Goal: Task Accomplishment & Management: Manage account settings

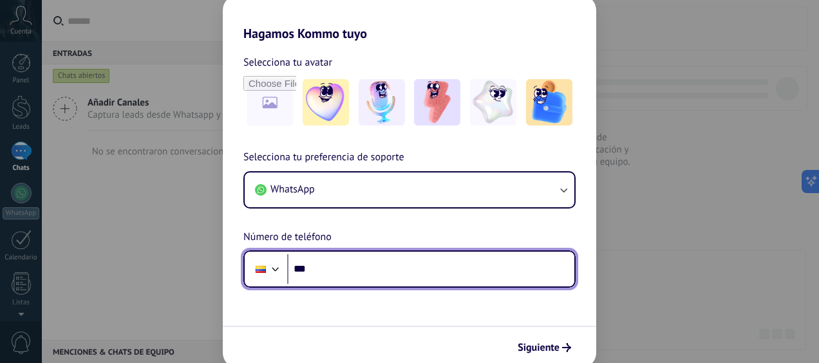
click at [362, 264] on input "***" at bounding box center [430, 269] width 287 height 30
click at [343, 263] on input "***" at bounding box center [430, 269] width 287 height 30
type input "**"
drag, startPoint x: 306, startPoint y: 269, endPoint x: 293, endPoint y: 291, distance: 25.4
click at [306, 272] on input "**********" at bounding box center [430, 269] width 287 height 30
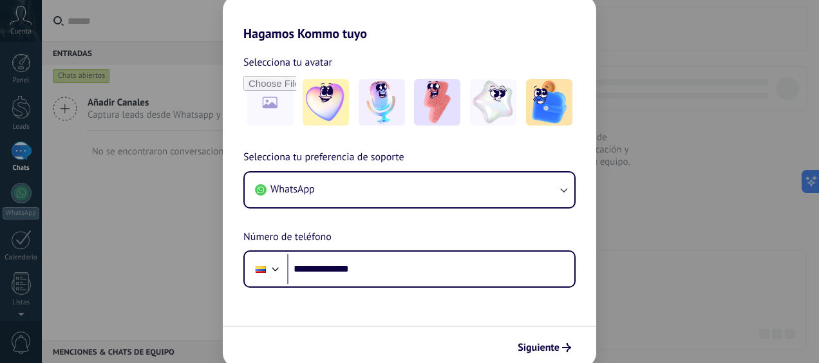
drag, startPoint x: 310, startPoint y: 285, endPoint x: 319, endPoint y: 288, distance: 9.4
click at [312, 286] on div "**********" at bounding box center [409, 268] width 332 height 37
click at [556, 346] on span "Siguiente" at bounding box center [539, 347] width 42 height 9
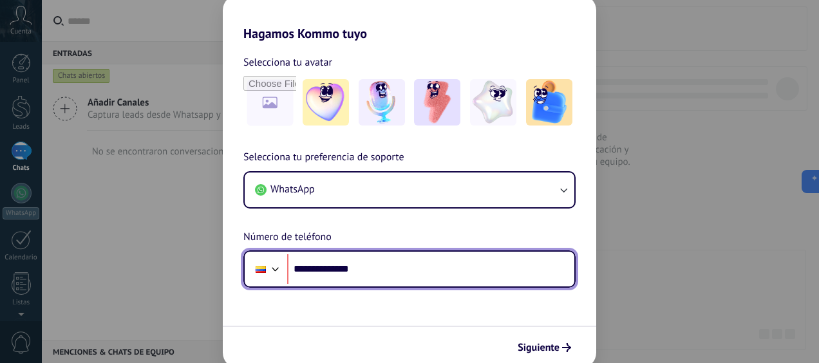
click at [312, 270] on input "**********" at bounding box center [430, 269] width 287 height 30
drag, startPoint x: 355, startPoint y: 265, endPoint x: 261, endPoint y: 259, distance: 93.6
click at [261, 259] on div "**********" at bounding box center [409, 268] width 332 height 37
drag, startPoint x: 381, startPoint y: 272, endPoint x: 231, endPoint y: 256, distance: 150.9
click at [231, 256] on div "**********" at bounding box center [409, 218] width 373 height 138
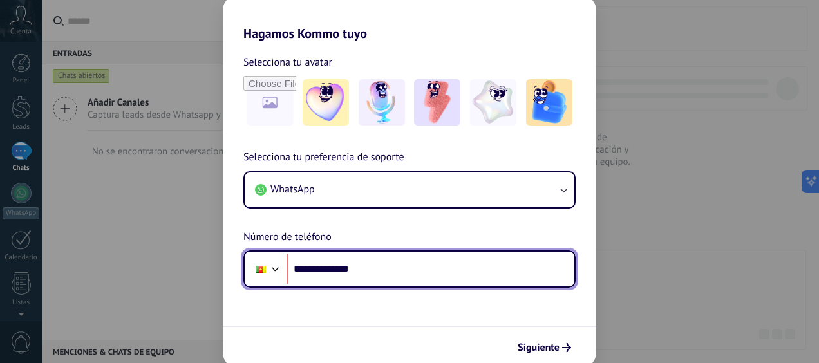
click at [279, 267] on div at bounding box center [275, 267] width 15 height 15
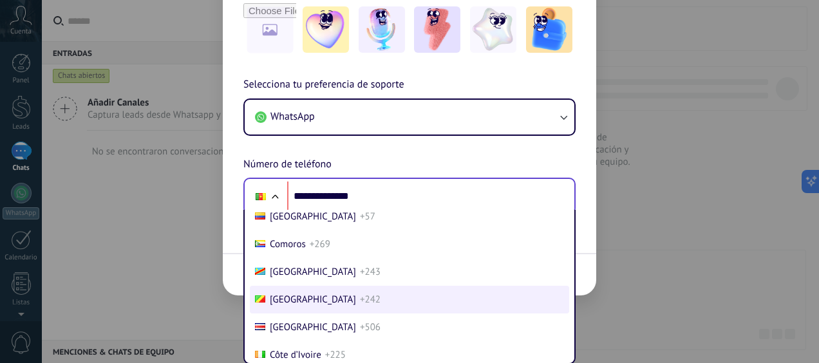
scroll to position [1060, 0]
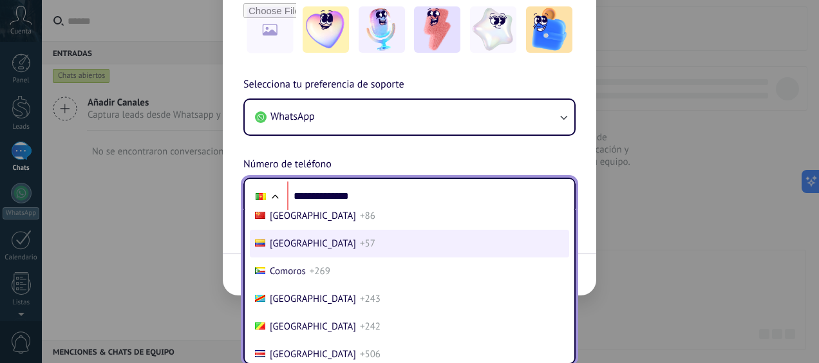
click at [331, 247] on li "Colombia +57" at bounding box center [409, 244] width 319 height 28
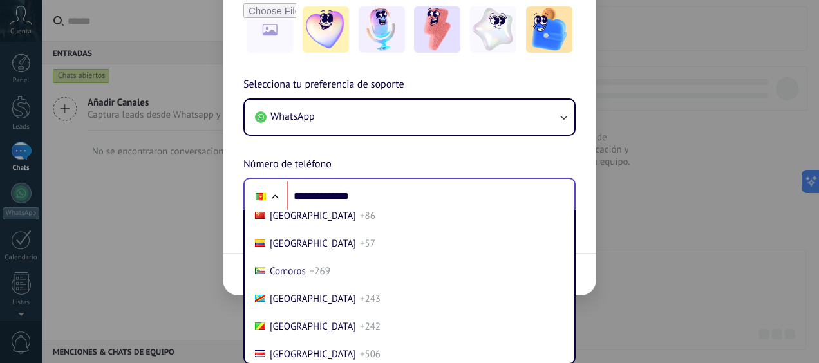
scroll to position [5, 0]
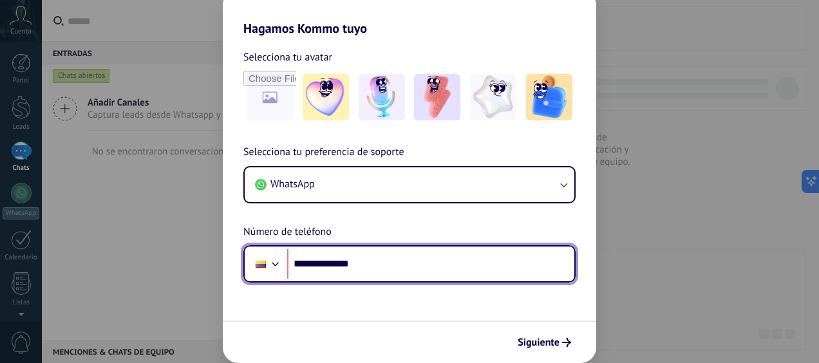
click at [382, 267] on input "**********" at bounding box center [430, 264] width 287 height 30
drag, startPoint x: 371, startPoint y: 267, endPoint x: 313, endPoint y: 263, distance: 58.7
click at [313, 263] on input "**********" at bounding box center [430, 264] width 287 height 30
type input "**********"
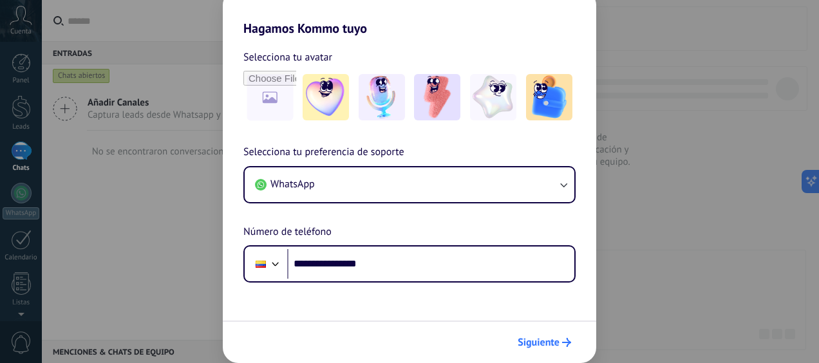
click at [530, 344] on span "Siguiente" at bounding box center [539, 342] width 42 height 9
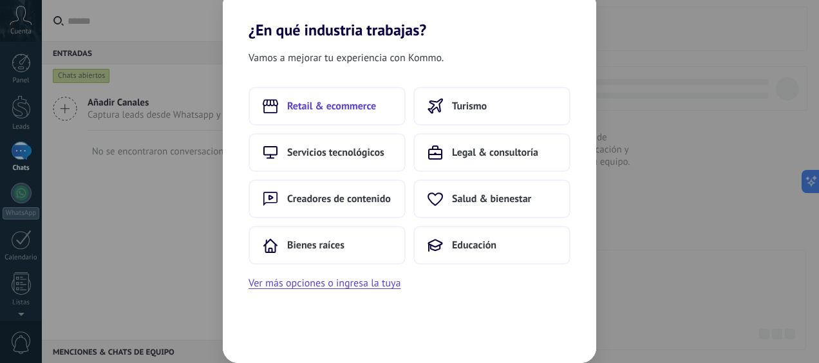
click at [379, 108] on button "Retail & ecommerce" at bounding box center [327, 106] width 157 height 39
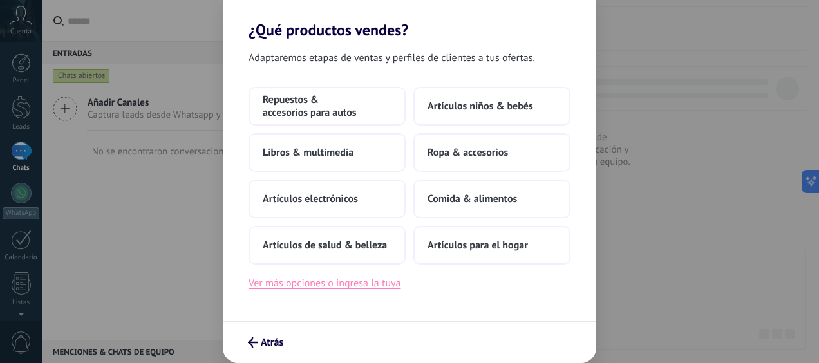
click at [383, 286] on button "Ver más opciones o ingresa la tuya" at bounding box center [325, 283] width 152 height 17
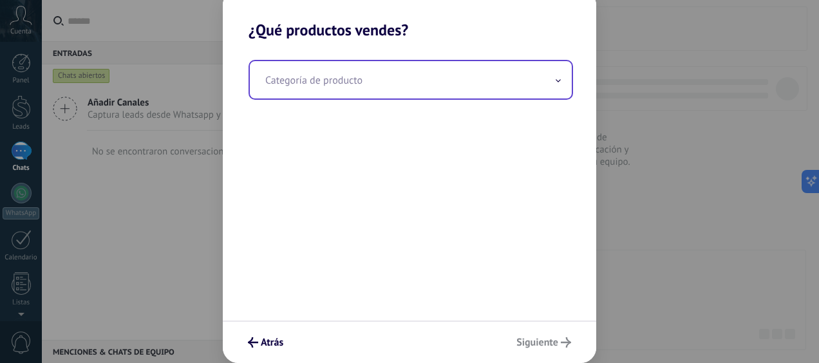
click at [364, 86] on input "text" at bounding box center [411, 79] width 322 height 37
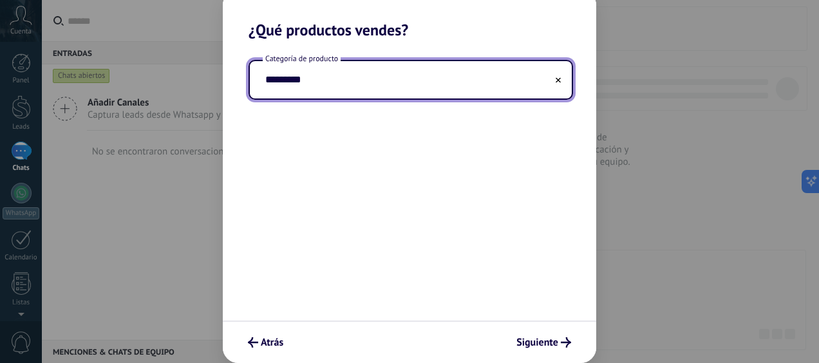
type input "*********"
click at [534, 335] on button "Siguiente" at bounding box center [544, 343] width 66 height 22
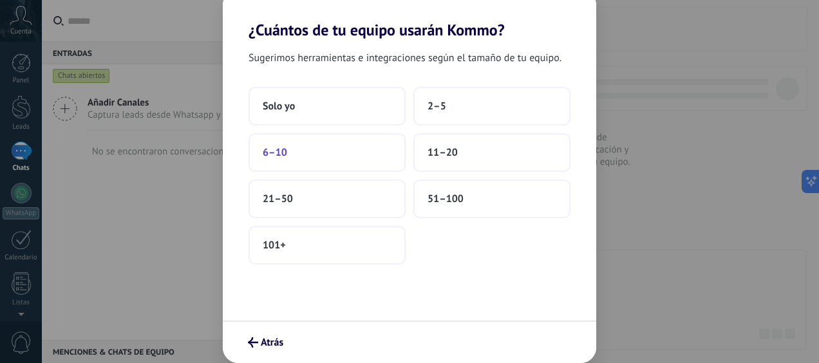
click at [319, 155] on button "6–10" at bounding box center [327, 152] width 157 height 39
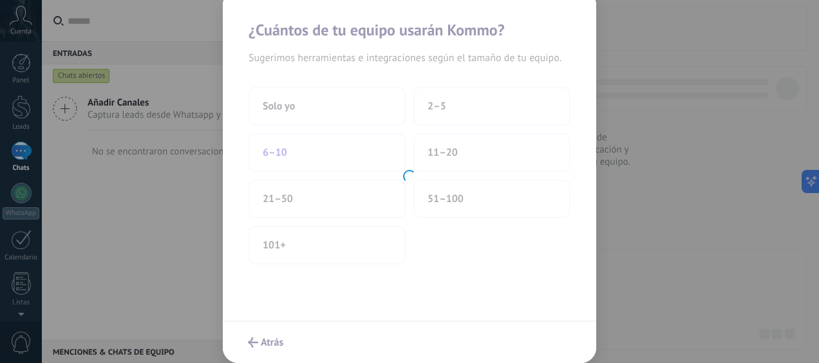
scroll to position [0, 0]
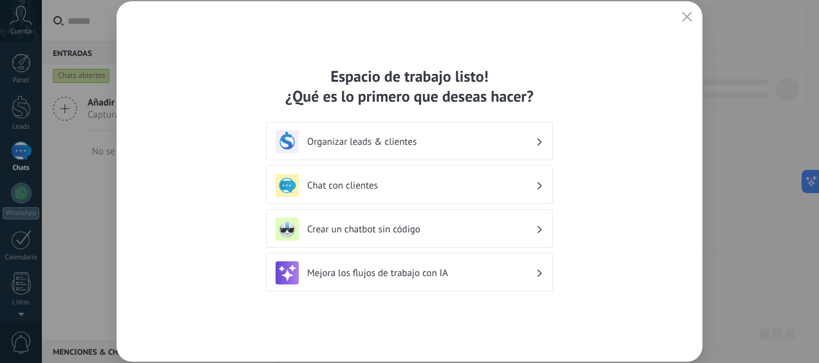
click at [484, 178] on div "Chat con clientes" at bounding box center [410, 185] width 268 height 23
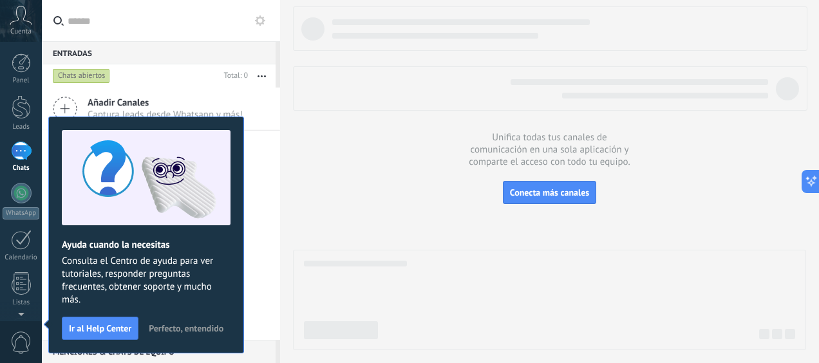
drag, startPoint x: 435, startPoint y: 99, endPoint x: 422, endPoint y: 115, distance: 20.7
click at [435, 99] on div at bounding box center [550, 88] width 514 height 44
click at [177, 324] on span "Perfecto, entendido" at bounding box center [186, 328] width 75 height 9
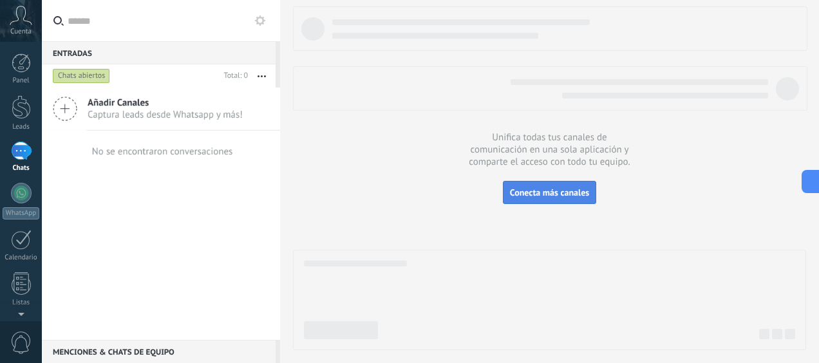
click at [571, 193] on span "Conecta más canales" at bounding box center [549, 193] width 79 height 12
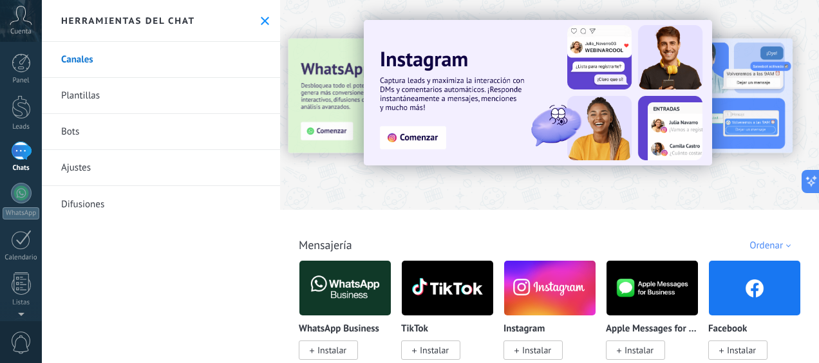
click at [265, 24] on button at bounding box center [264, 20] width 11 height 11
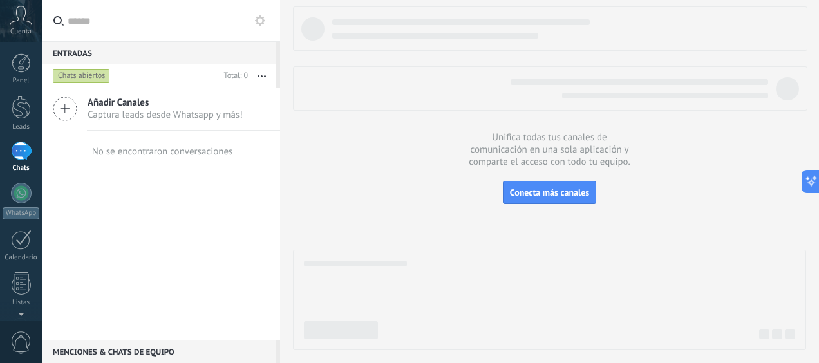
click at [181, 112] on span "Captura leads desde Whatsapp y más!" at bounding box center [165, 115] width 155 height 12
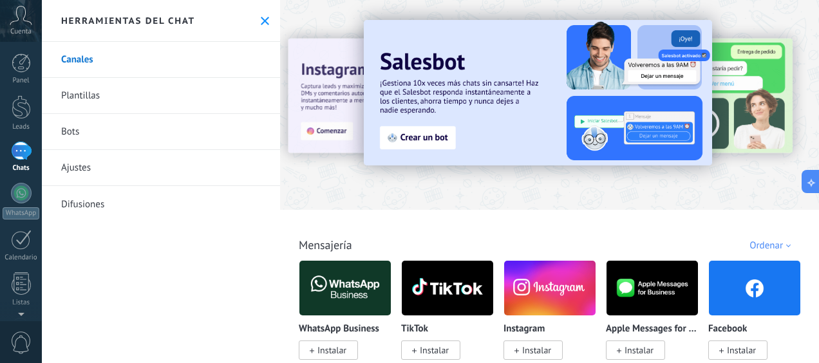
click at [622, 212] on div "Todo Bandeja de entrada Automatizaciones Fuentes de leads Instalado Mis contrib…" at bounding box center [549, 231] width 531 height 42
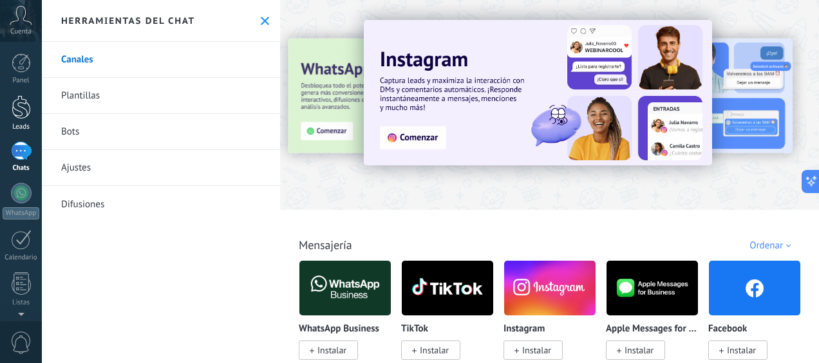
click at [22, 111] on div at bounding box center [21, 107] width 19 height 24
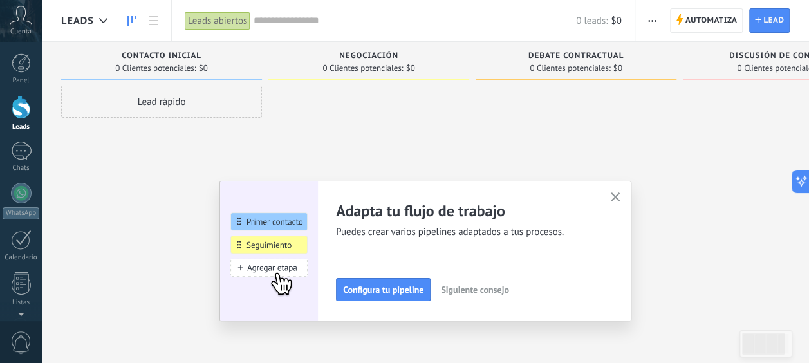
click at [619, 198] on icon "button" at bounding box center [616, 197] width 10 height 10
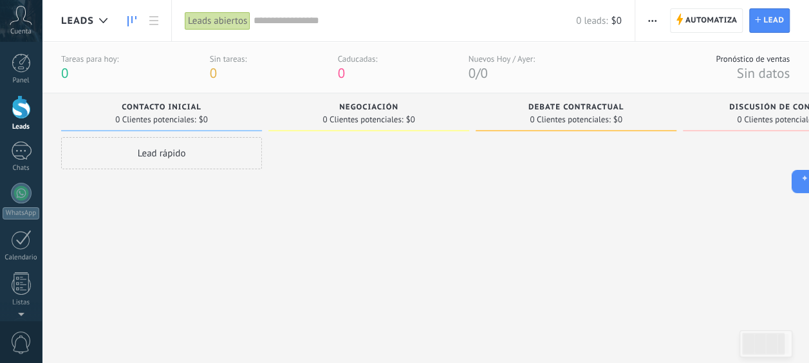
click at [249, 106] on div "Contacto inicial" at bounding box center [162, 108] width 188 height 11
click at [219, 107] on div "Contacto inicial" at bounding box center [162, 108] width 188 height 11
drag, startPoint x: 325, startPoint y: 180, endPoint x: 291, endPoint y: 140, distance: 52.5
click at [326, 178] on div at bounding box center [368, 234] width 201 height 195
click at [764, 21] on span "Lead" at bounding box center [774, 20] width 21 height 23
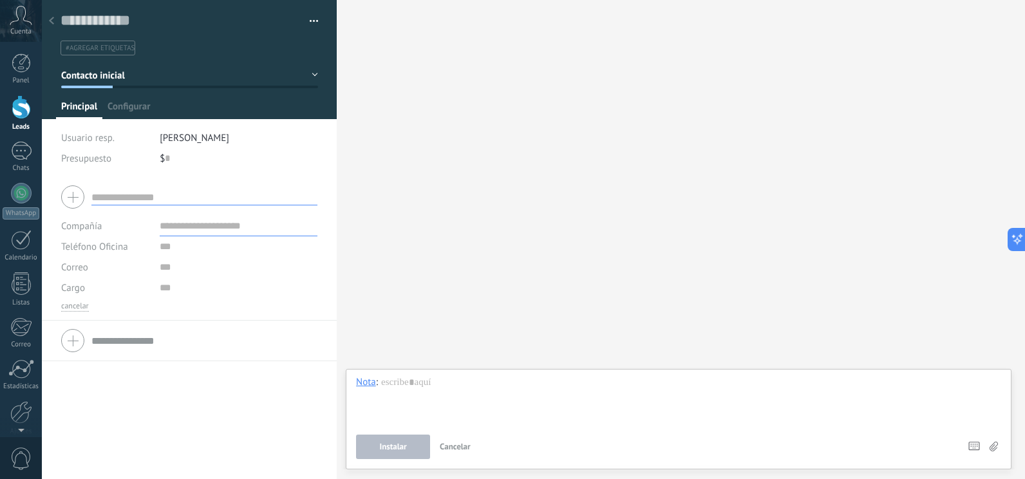
drag, startPoint x: 375, startPoint y: 71, endPoint x: 196, endPoint y: 93, distance: 180.3
click at [207, 90] on div "Guardar y crear Administrar etiquetas #agregar etiquetas" at bounding box center [533, 239] width 983 height 479
click at [16, 110] on div at bounding box center [21, 107] width 19 height 24
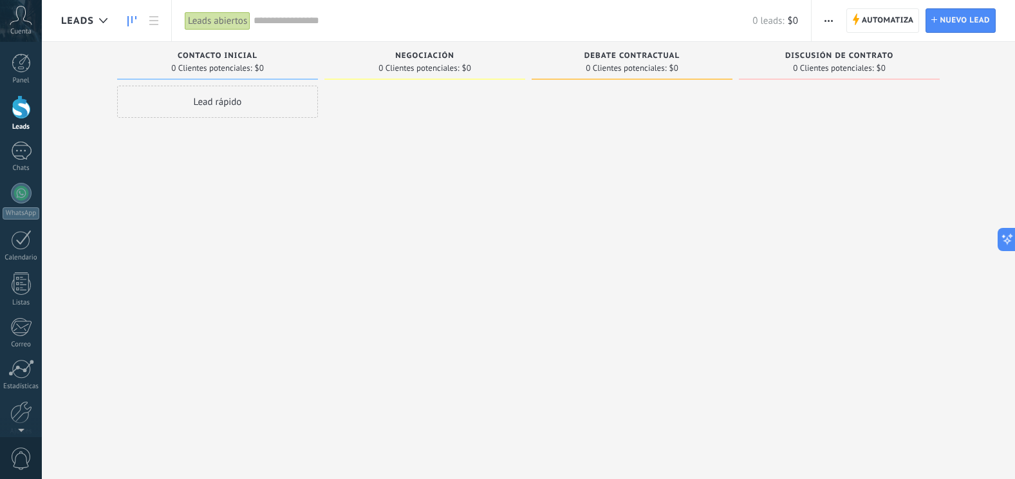
click at [321, 196] on div "Contacto inicial 0 Clientes potenciales: $0 Lead rápido" at bounding box center [220, 219] width 207 height 355
click at [292, 58] on div "Contacto inicial" at bounding box center [218, 57] width 188 height 11
click at [319, 48] on div "Contacto inicial 0 Clientes potenciales: $0 Lead rápido" at bounding box center [220, 219] width 207 height 355
click at [285, 22] on input "text" at bounding box center [503, 21] width 499 height 14
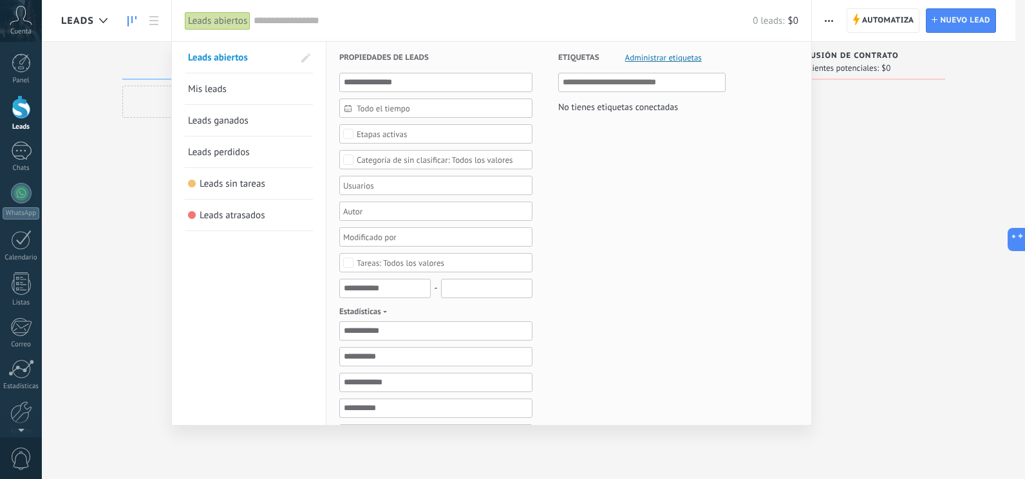
click at [231, 24] on div "Leads abiertos" at bounding box center [218, 21] width 66 height 19
drag, startPoint x: 88, startPoint y: 181, endPoint x: 109, endPoint y: 156, distance: 32.9
click at [101, 168] on div at bounding box center [512, 239] width 1025 height 479
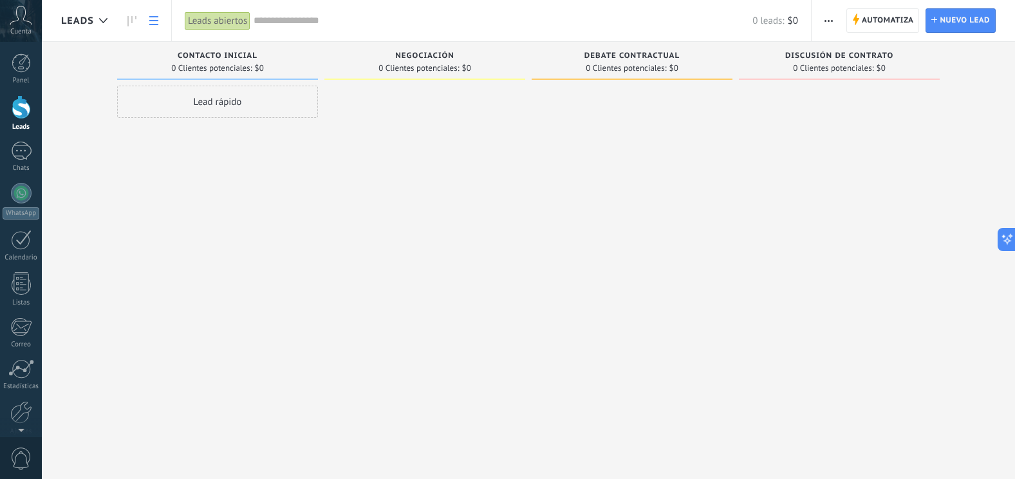
click at [156, 26] on link at bounding box center [154, 20] width 22 height 25
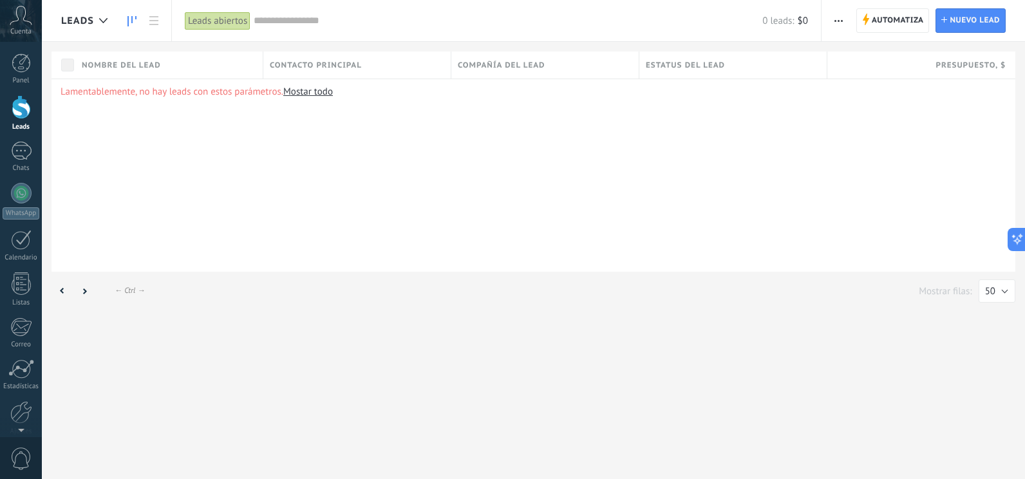
click at [131, 19] on icon at bounding box center [131, 21] width 9 height 10
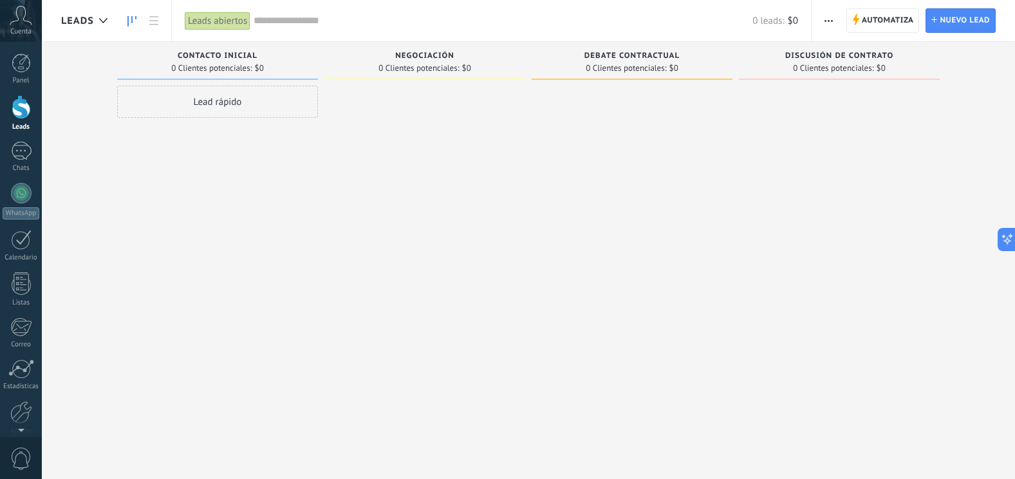
click at [321, 55] on div "Contacto inicial 0 Clientes potenciales: $0 Lead rápido" at bounding box center [220, 219] width 207 height 355
click at [288, 67] on div "0 Clientes potenciales: $0" at bounding box center [218, 67] width 188 height 11
click at [303, 65] on div "0 Clientes potenciales: $0" at bounding box center [218, 67] width 188 height 11
click at [318, 59] on div "Contacto inicial 0 Clientes potenciales: $0 Lead rápido" at bounding box center [220, 219] width 207 height 355
click at [236, 107] on div "Lead rápido" at bounding box center [217, 102] width 201 height 32
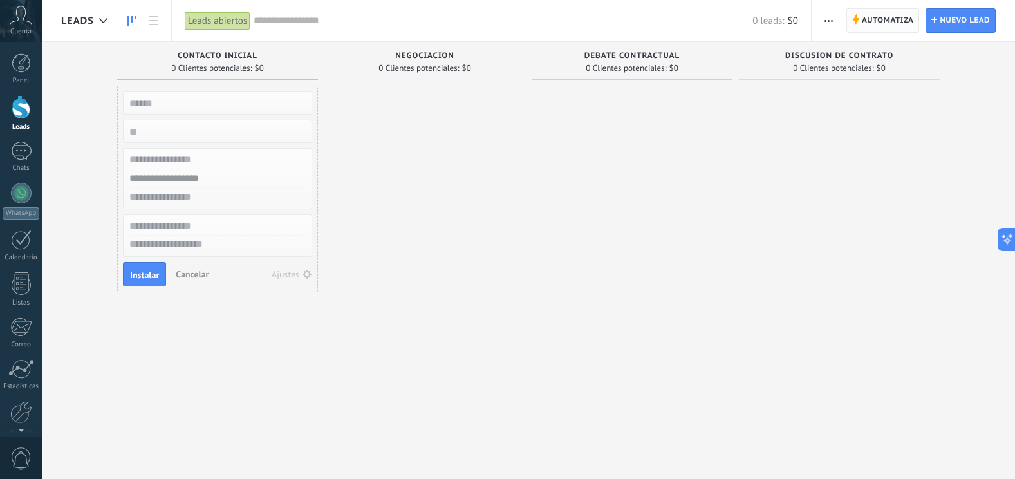
click at [818, 26] on span "Automatiza" at bounding box center [888, 20] width 52 height 23
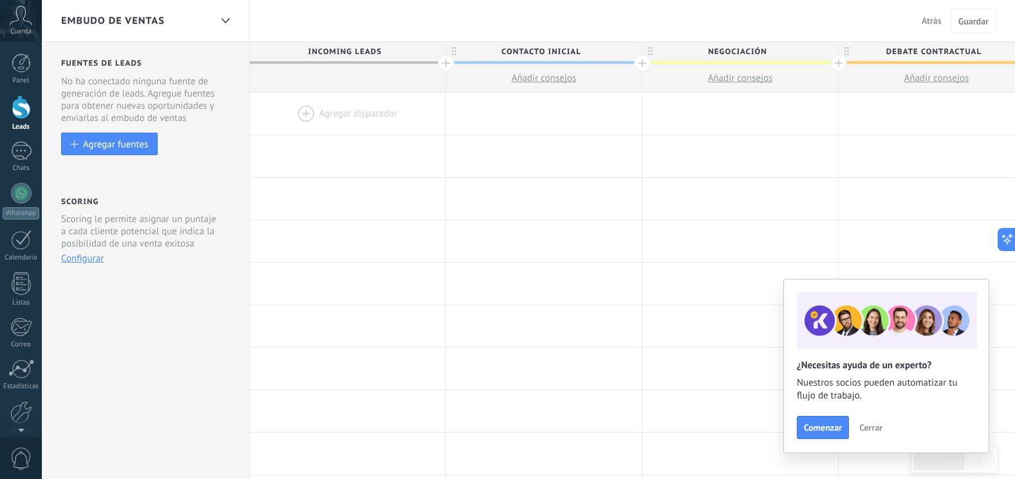
click at [446, 62] on div at bounding box center [446, 63] width 17 height 17
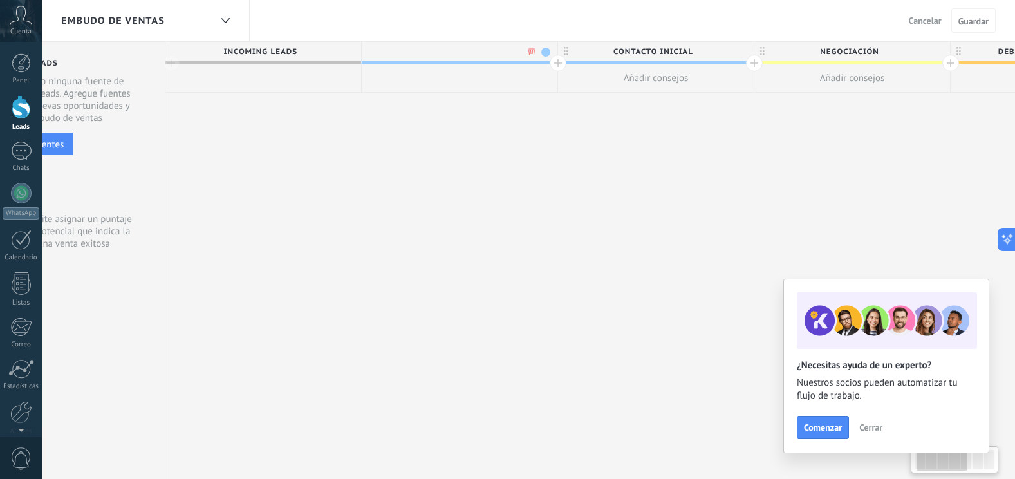
scroll to position [0, 95]
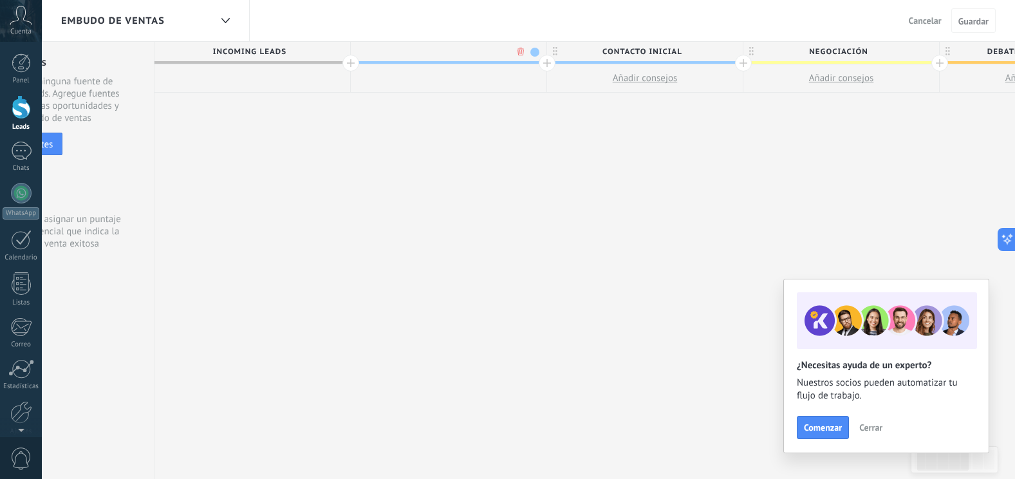
click at [534, 51] on span at bounding box center [534, 52] width 9 height 9
click at [545, 91] on span at bounding box center [546, 90] width 12 height 12
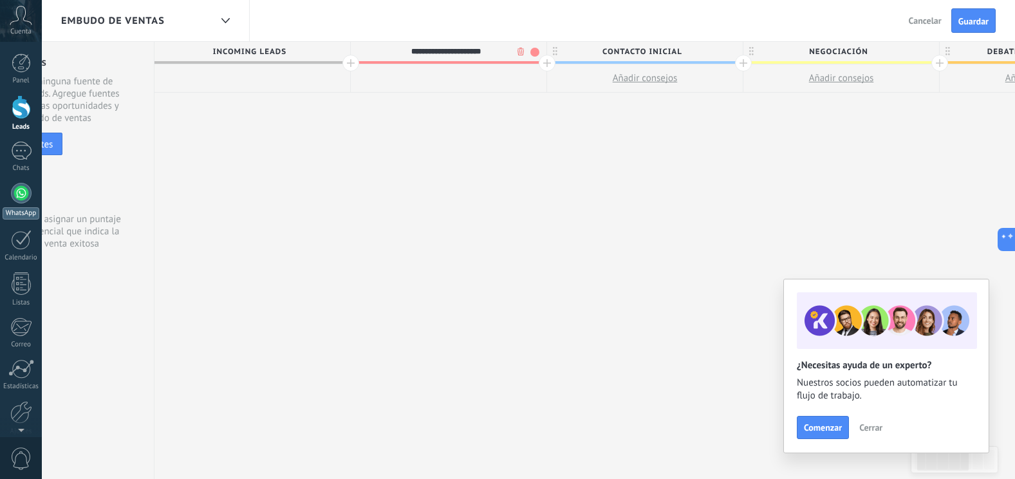
type input "**********"
click at [818, 362] on span "Cerrar" at bounding box center [870, 427] width 23 height 9
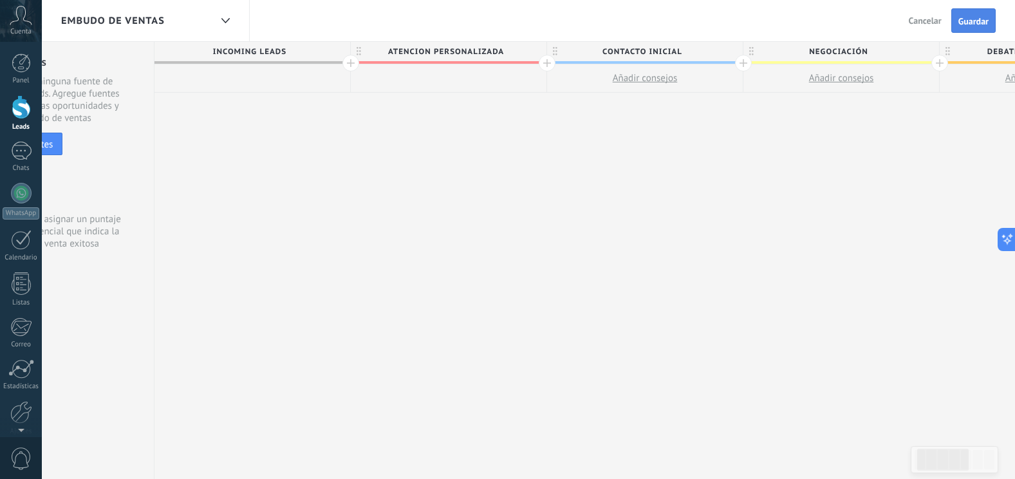
click at [818, 18] on span "Guardar" at bounding box center [974, 21] width 30 height 9
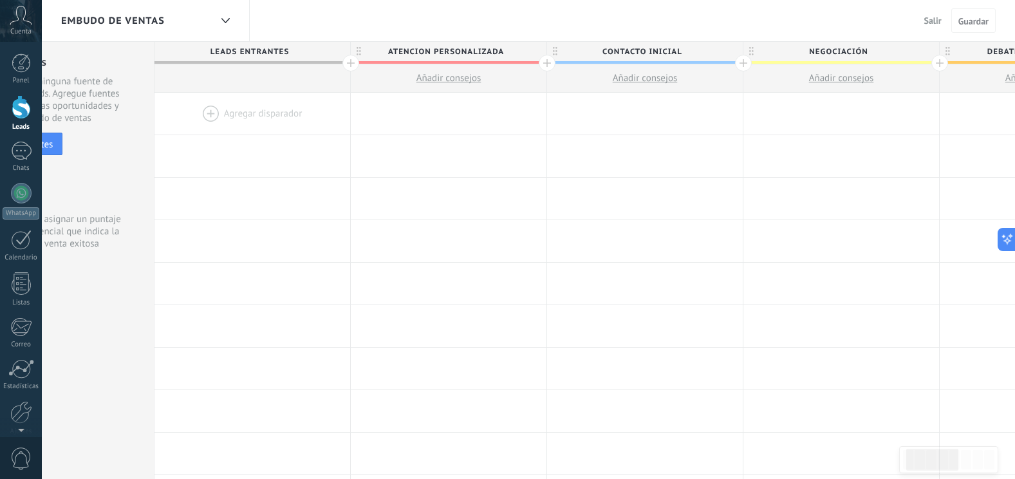
click at [818, 20] on div "Embudo de ventas Salir Cancelar Guardar" at bounding box center [528, 21] width 973 height 42
click at [717, 19] on div "Embudo de ventas Salir Cancelar Guardar" at bounding box center [528, 21] width 973 height 42
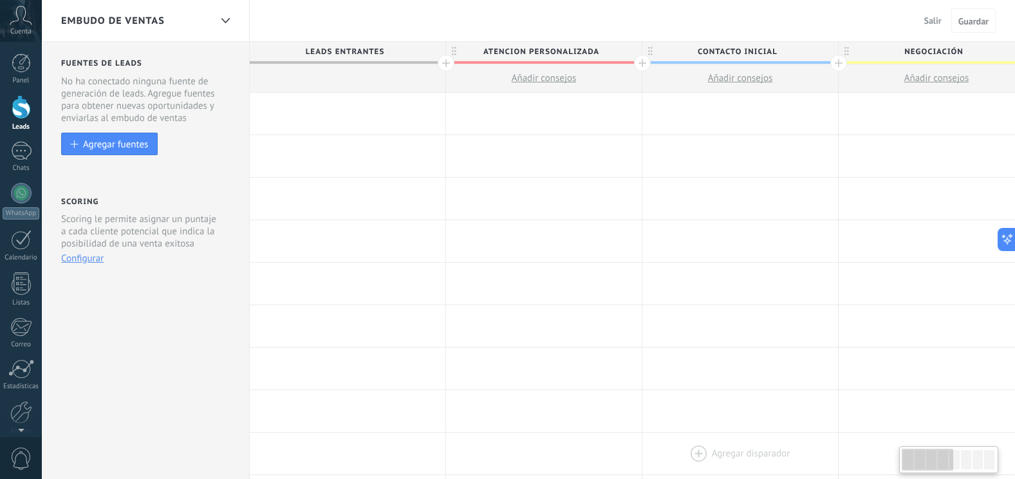
drag, startPoint x: 926, startPoint y: 463, endPoint x: 661, endPoint y: 458, distance: 265.9
click at [709, 362] on body ".abccls-1,.abccls-2{fill-rule:evenodd}.abccls-2{fill:#fff} .abfcls-1{fill:none}…" at bounding box center [507, 239] width 1015 height 479
drag, startPoint x: 930, startPoint y: 459, endPoint x: 894, endPoint y: 451, distance: 37.0
click at [818, 362] on body ".abccls-1,.abccls-2{fill-rule:evenodd}.abccls-2{fill:#fff} .abfcls-1{fill:none}…" at bounding box center [507, 239] width 1015 height 479
drag, startPoint x: 940, startPoint y: 463, endPoint x: 878, endPoint y: 466, distance: 61.9
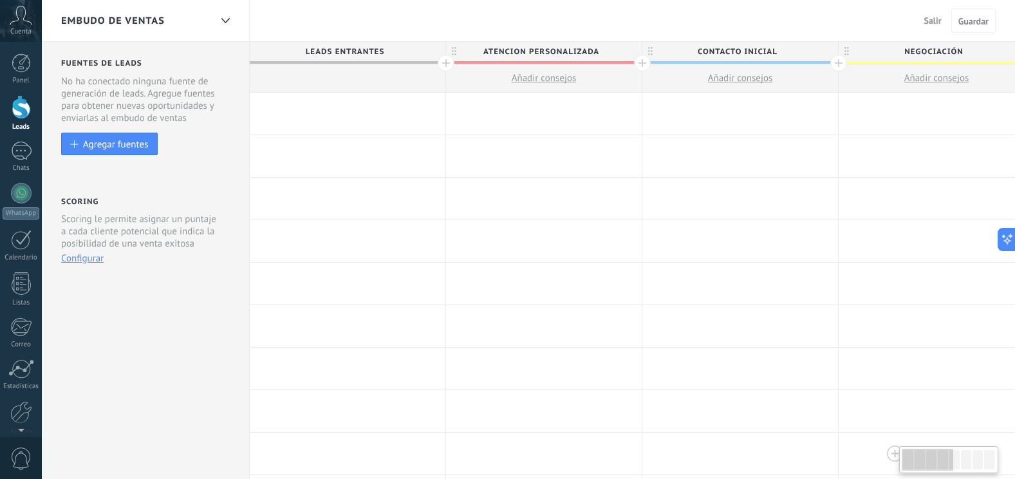
click at [818, 362] on body ".abccls-1,.abccls-2{fill-rule:evenodd}.abccls-2{fill:#fff} .abfcls-1{fill:none}…" at bounding box center [507, 239] width 1015 height 479
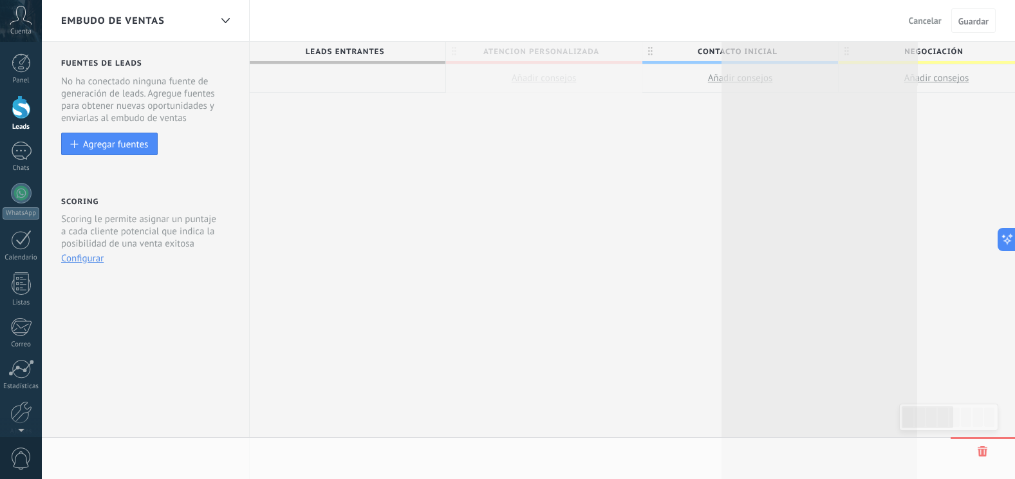
drag, startPoint x: 455, startPoint y: 53, endPoint x: 730, endPoint y: 46, distance: 275.6
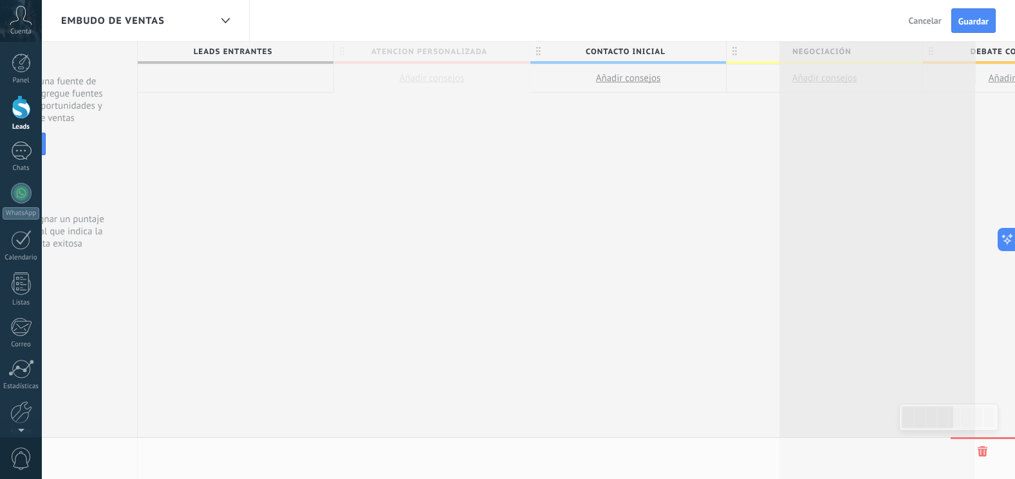
scroll to position [0, 122]
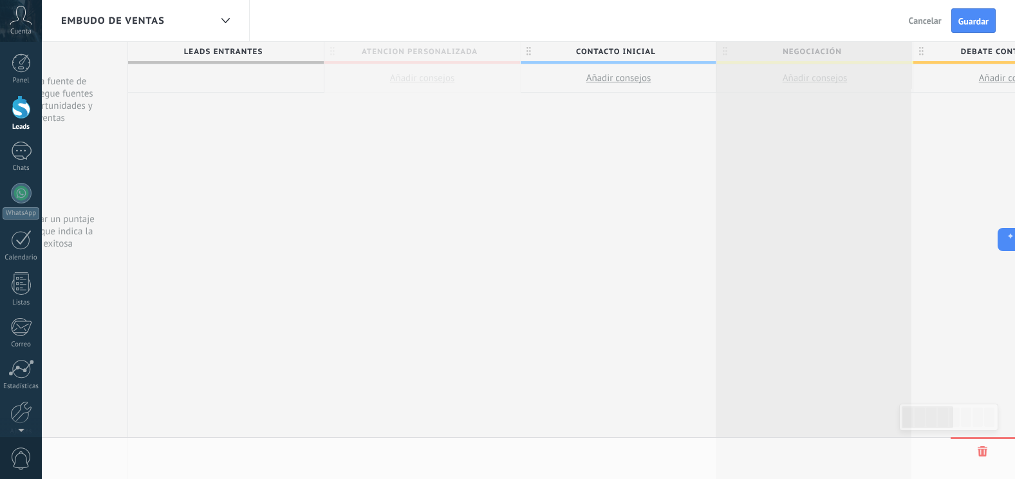
drag, startPoint x: 453, startPoint y: 50, endPoint x: 722, endPoint y: 48, distance: 269.1
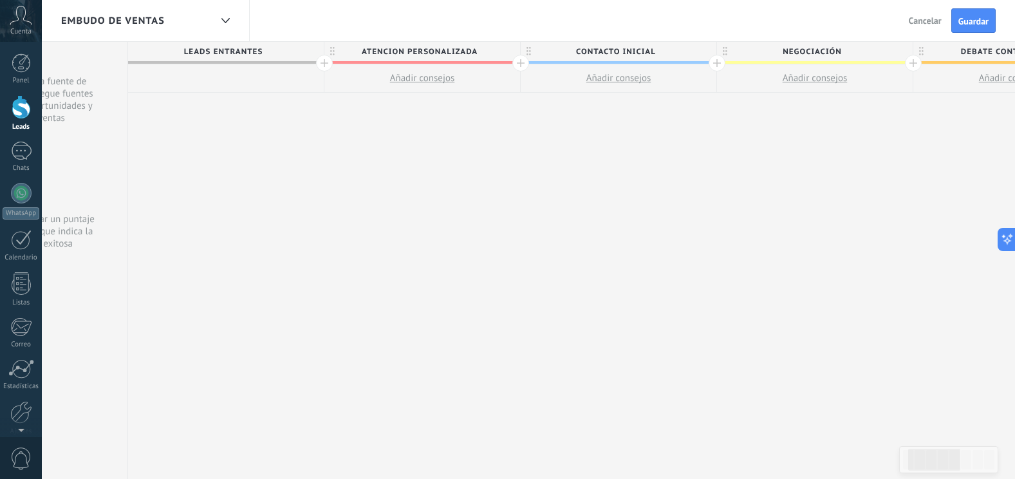
click at [525, 50] on span "Contacto inicial" at bounding box center [615, 52] width 189 height 20
click at [523, 42] on div "**********" at bounding box center [615, 51] width 189 height 19
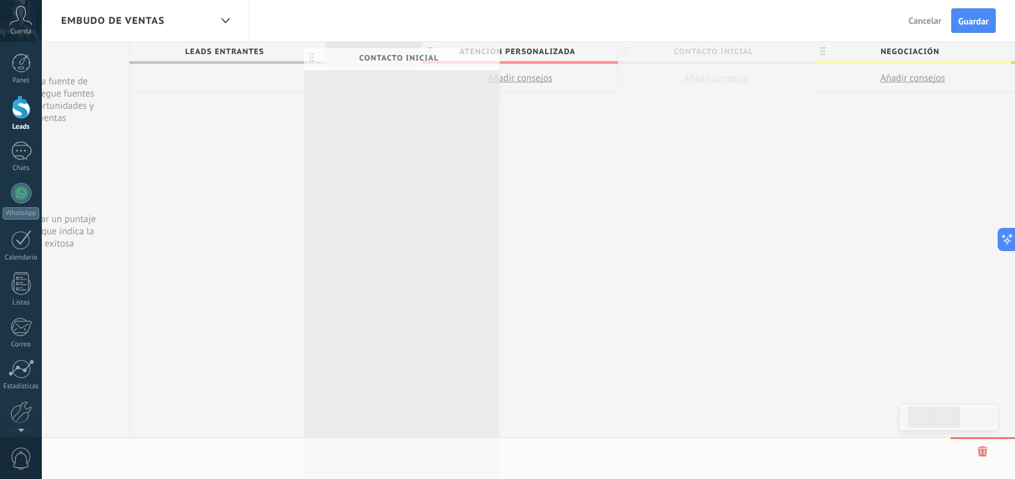
drag, startPoint x: 530, startPoint y: 53, endPoint x: 312, endPoint y: 59, distance: 218.3
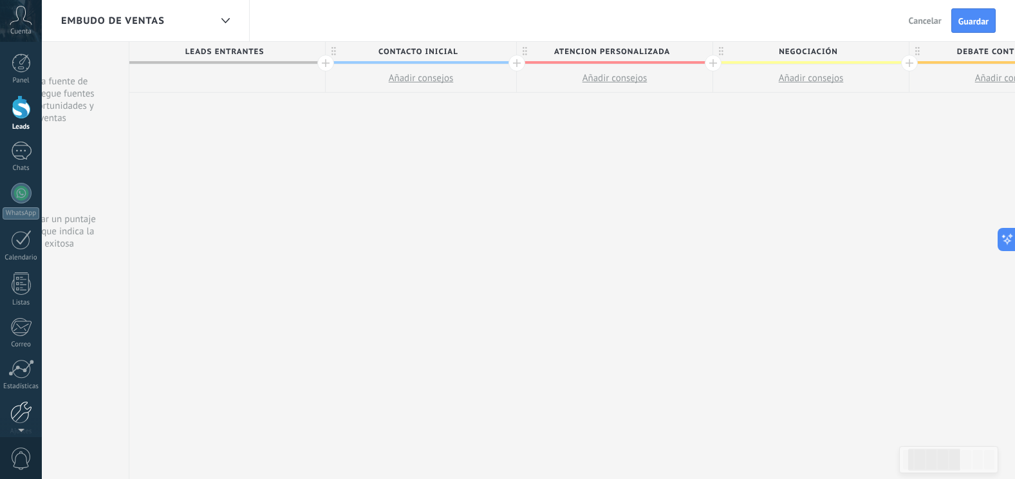
click at [12, 362] on div at bounding box center [21, 412] width 22 height 23
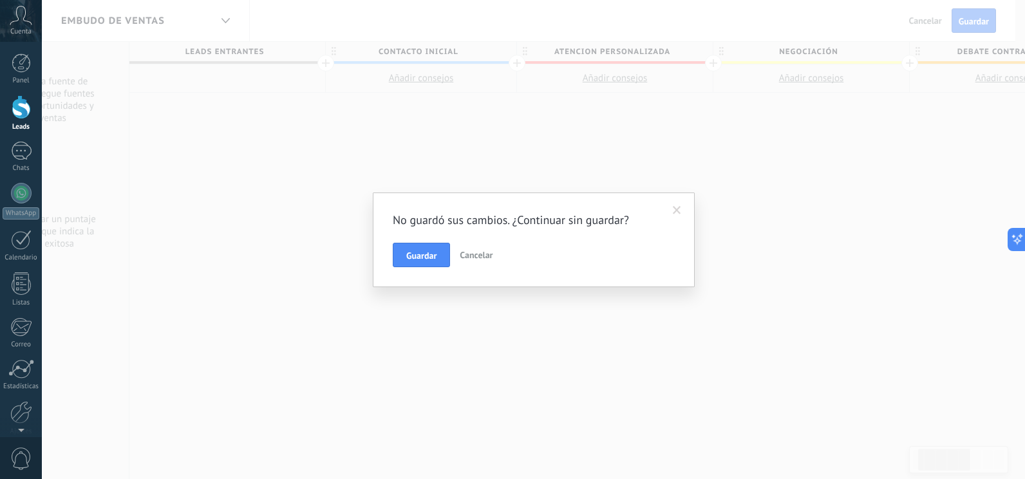
click at [426, 252] on span "Guardar" at bounding box center [421, 255] width 30 height 9
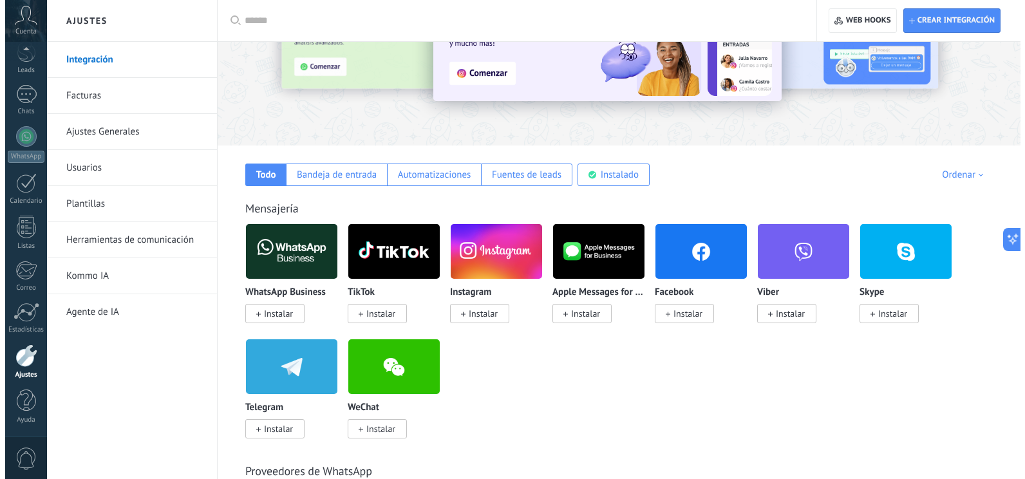
scroll to position [129, 0]
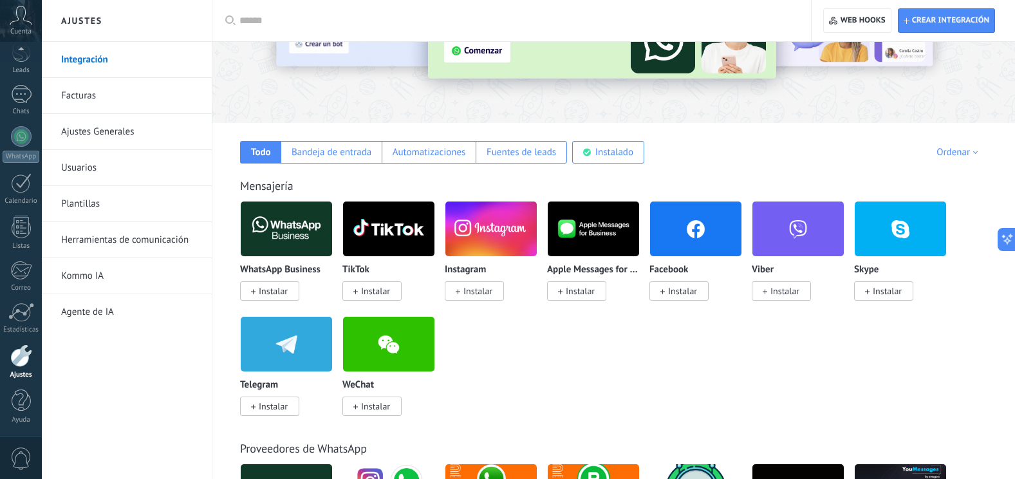
click at [274, 362] on span "Instalar" at bounding box center [273, 406] width 29 height 12
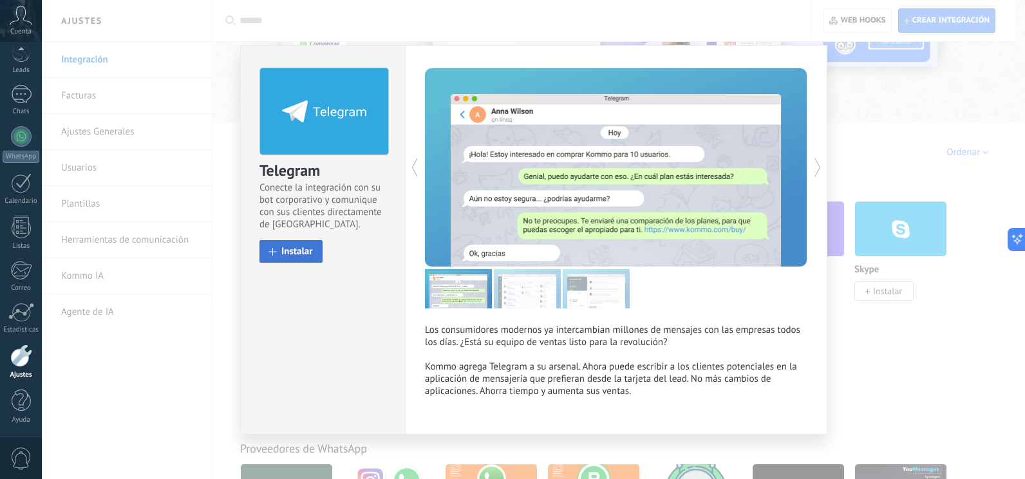
click at [295, 249] on span "Instalar" at bounding box center [297, 252] width 32 height 10
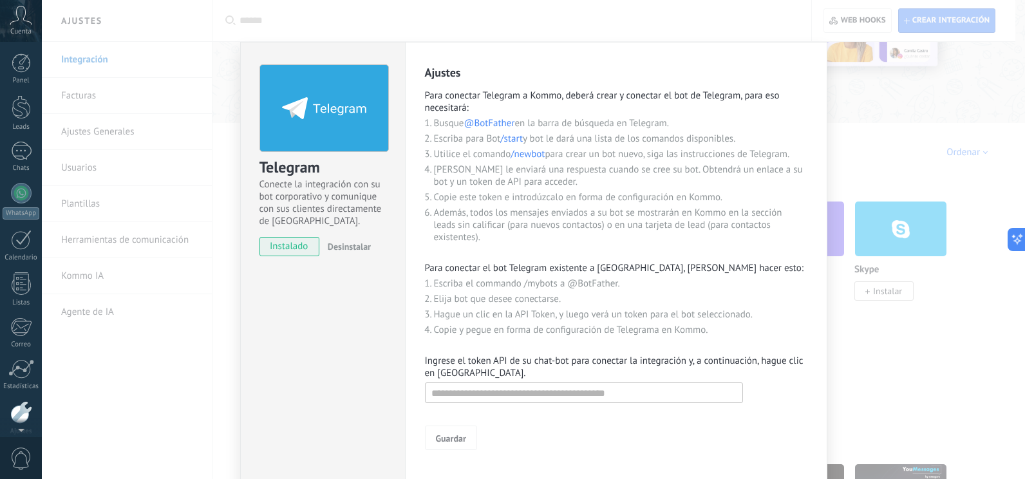
scroll to position [57, 0]
click at [309, 103] on icon at bounding box center [324, 108] width 84 height 22
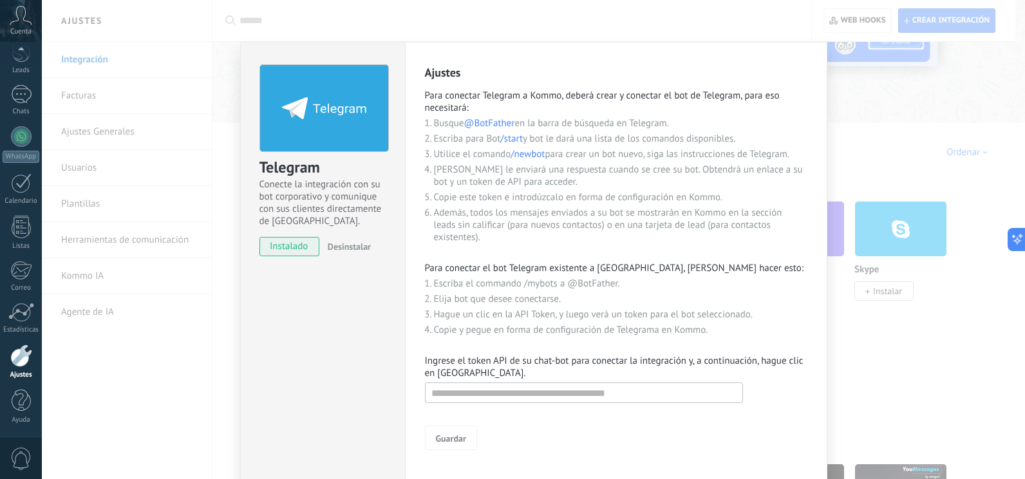
click at [320, 148] on div at bounding box center [323, 108] width 129 height 88
click at [586, 109] on span "Para conectar Telegram a Kommo, deberá crear y conectar el bot de Telegram, par…" at bounding box center [616, 103] width 382 height 28
click at [503, 123] on span "@BotFather" at bounding box center [489, 123] width 51 height 12
drag, startPoint x: 516, startPoint y: 121, endPoint x: 465, endPoint y: 126, distance: 50.4
click at [465, 126] on li "Busque @BotFather en la barra de búsqueda en Telegram." at bounding box center [620, 123] width 373 height 12
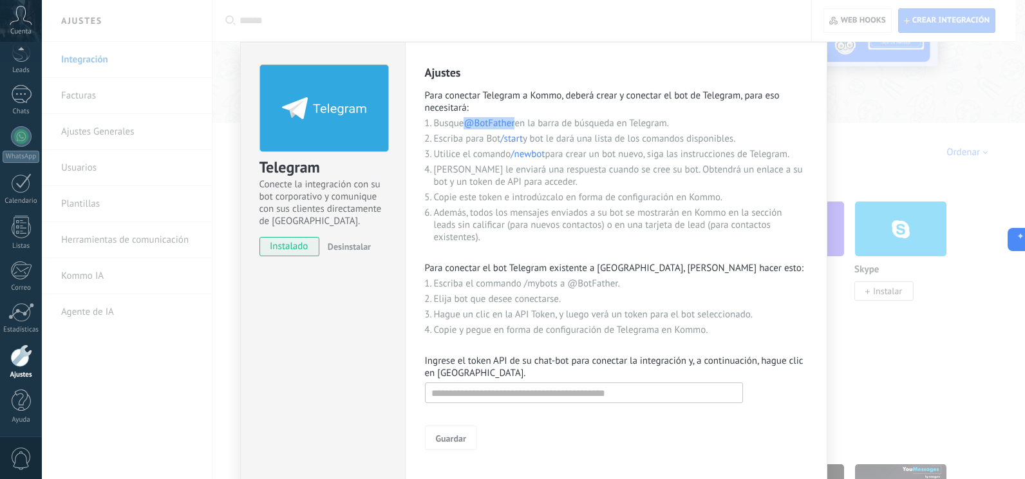
copy span "@BotFather"
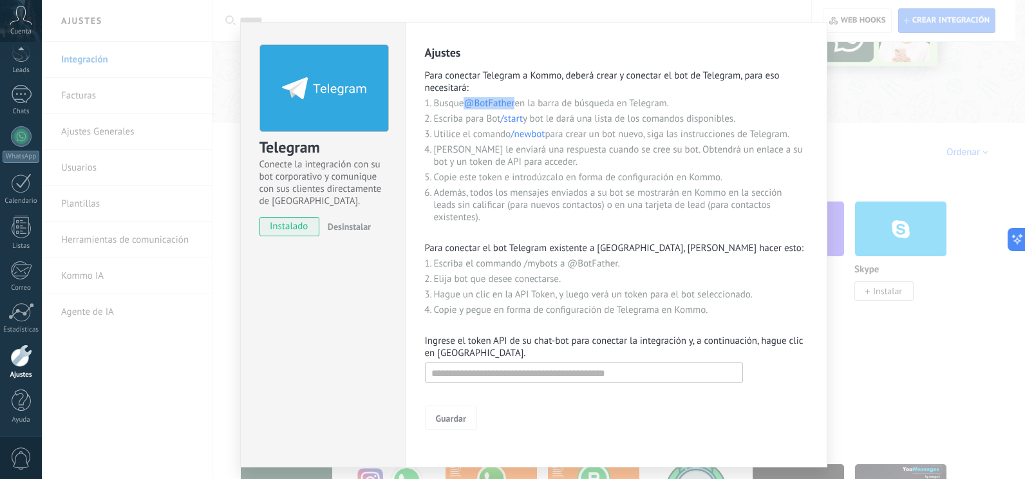
scroll to position [0, 0]
